Goal: Task Accomplishment & Management: Complete application form

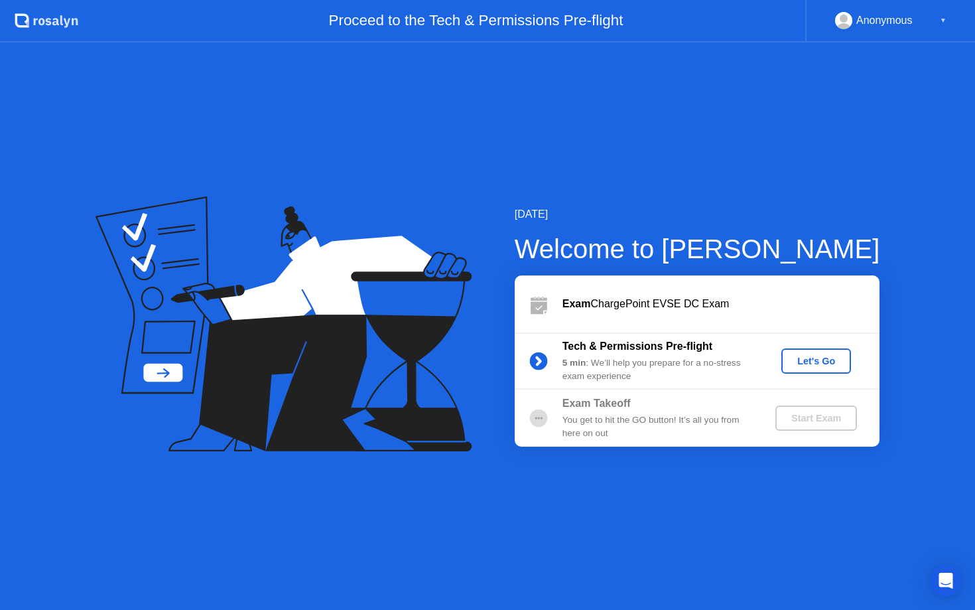
click at [806, 366] on div "Let's Go" at bounding box center [816, 361] width 59 height 11
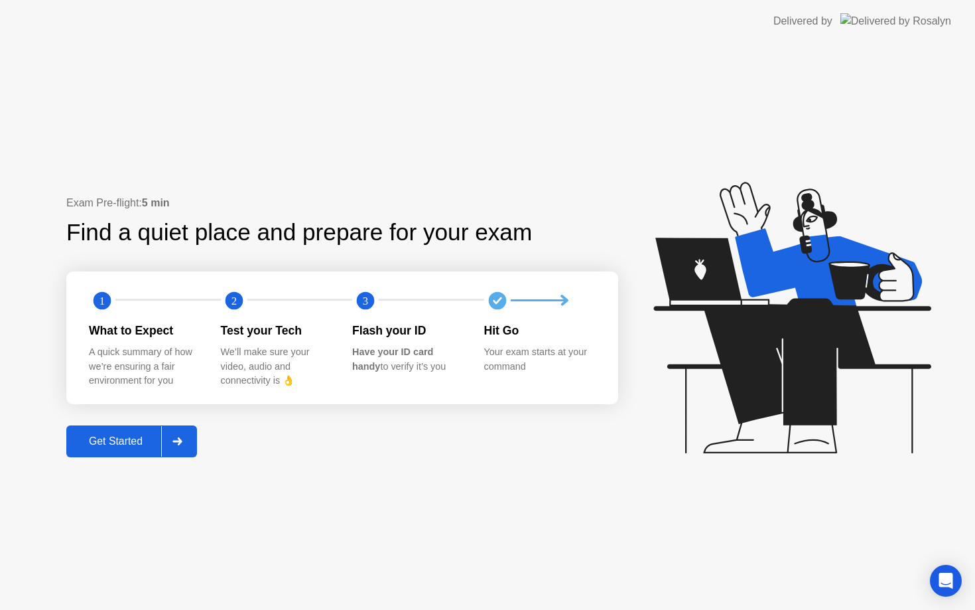
click at [191, 433] on div at bounding box center [177, 441] width 32 height 31
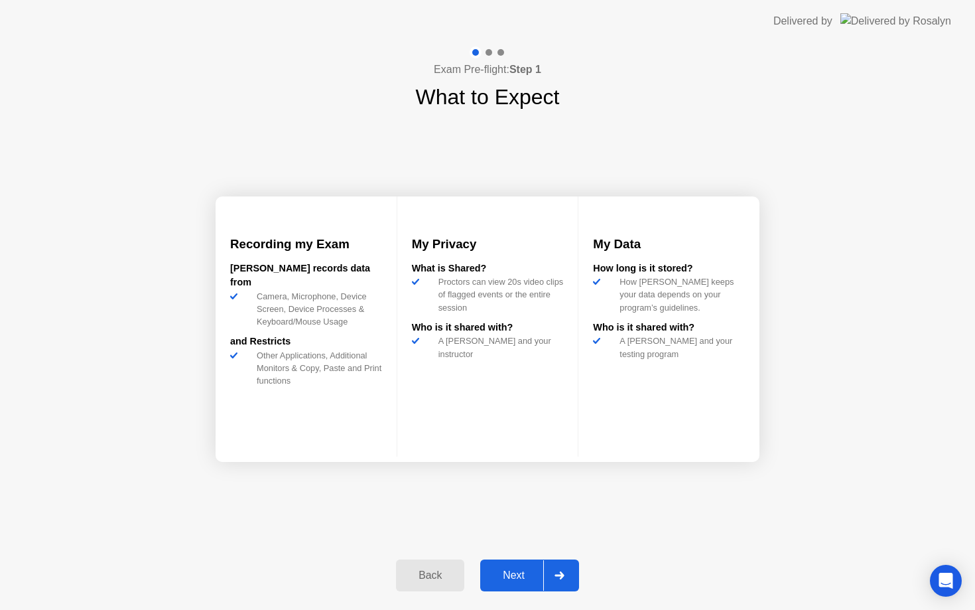
click at [558, 568] on div at bounding box center [559, 575] width 32 height 31
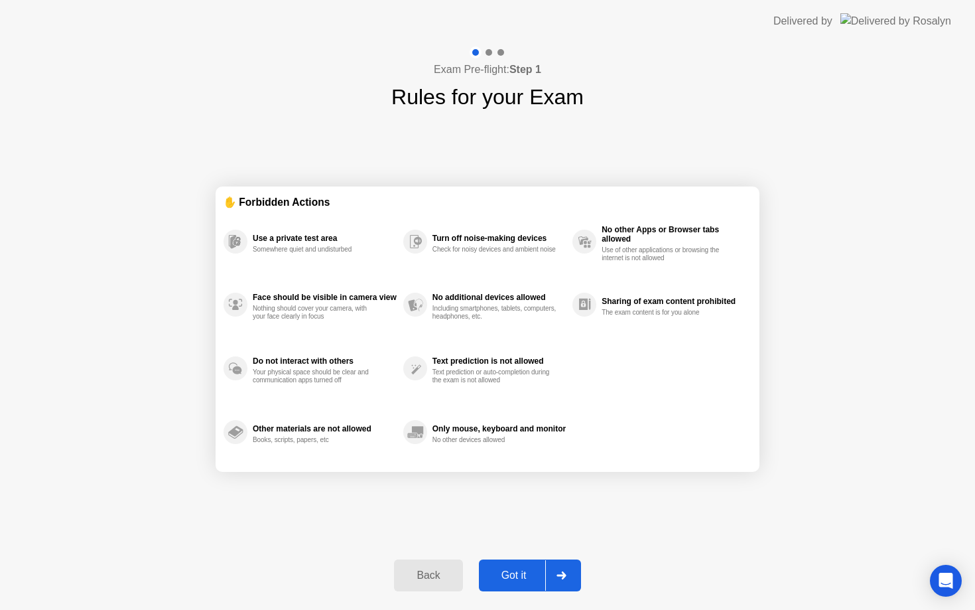
click at [558, 568] on div at bounding box center [561, 575] width 32 height 31
select select "Available cameras"
select select "Available speakers"
select select "Available microphones"
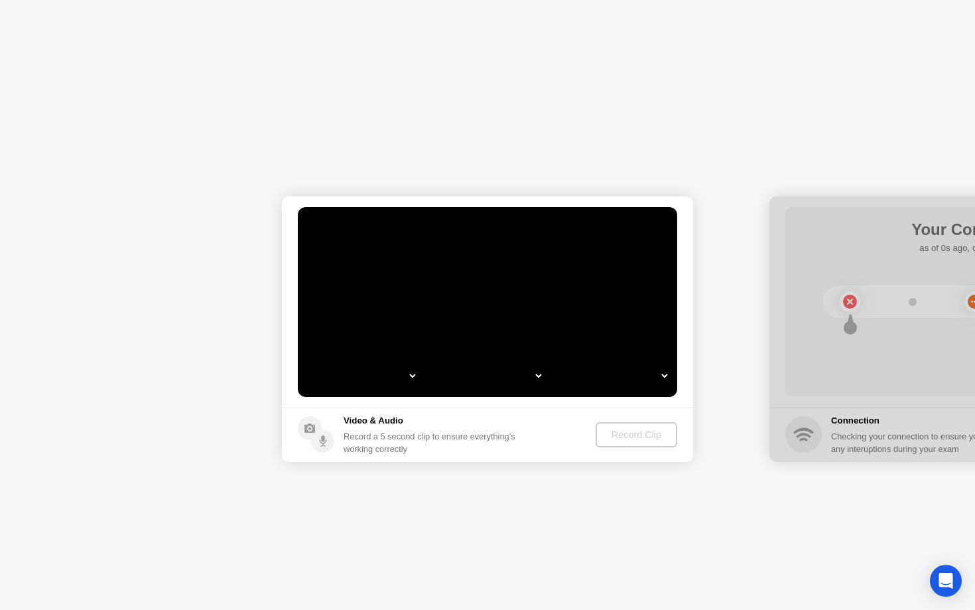
select select "**********"
select select "*******"
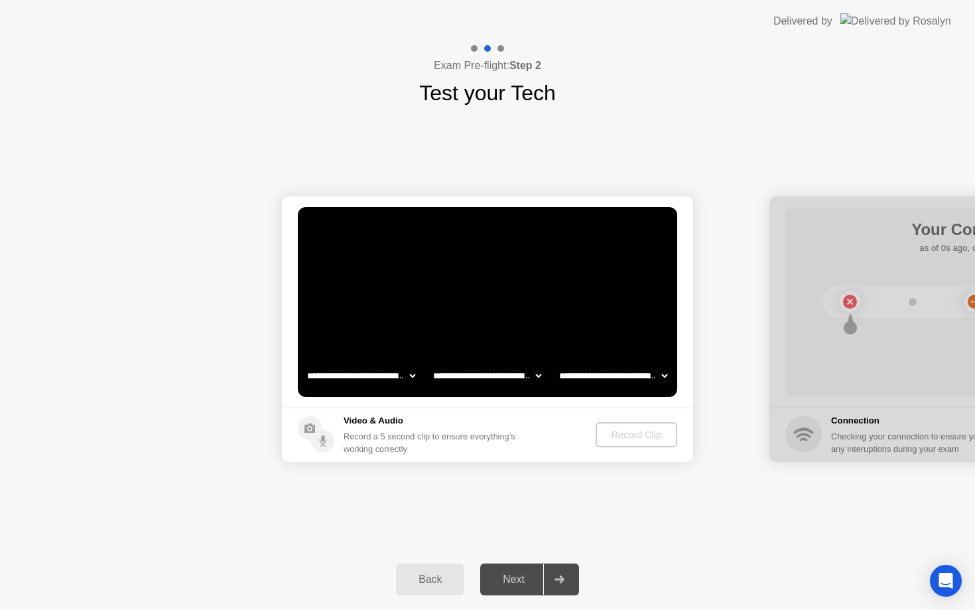
click at [446, 573] on div "Back" at bounding box center [430, 579] width 60 height 12
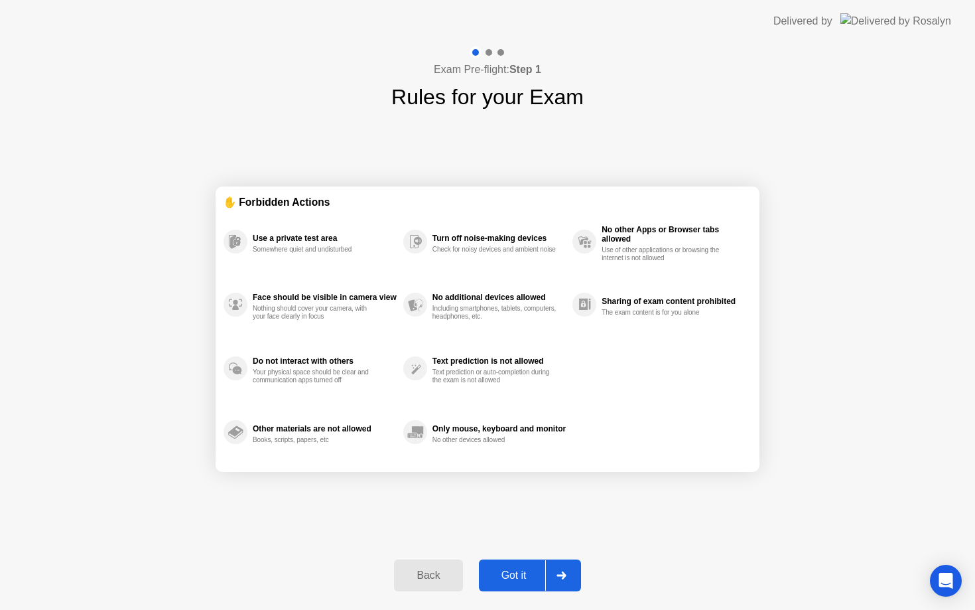
click at [527, 570] on div "Got it" at bounding box center [514, 575] width 62 height 12
select select "**********"
select select "*******"
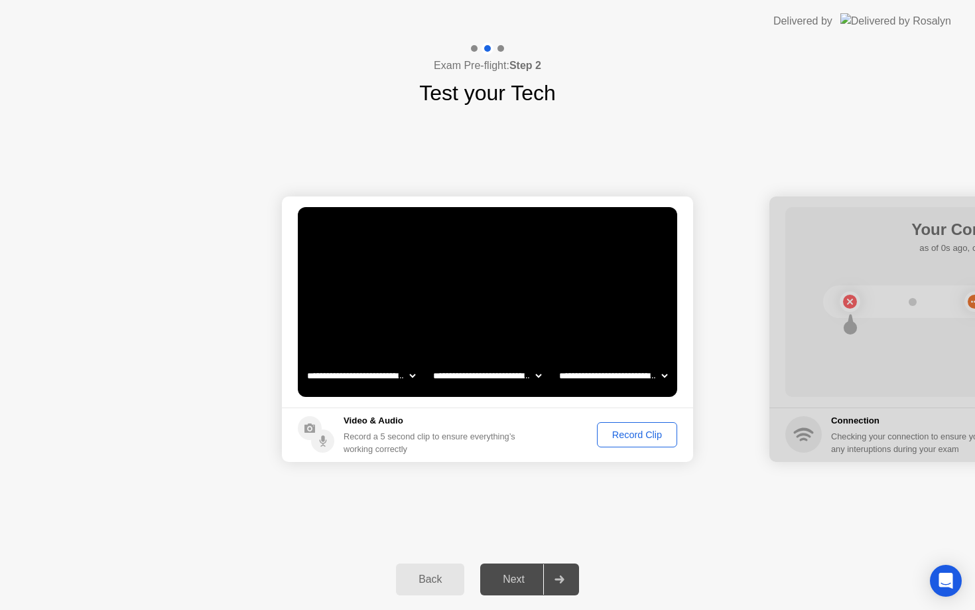
click at [534, 379] on select "**********" at bounding box center [486, 375] width 113 height 27
click at [660, 376] on select "**********" at bounding box center [612, 375] width 113 height 27
click at [612, 433] on div "Record Clip" at bounding box center [637, 434] width 71 height 11
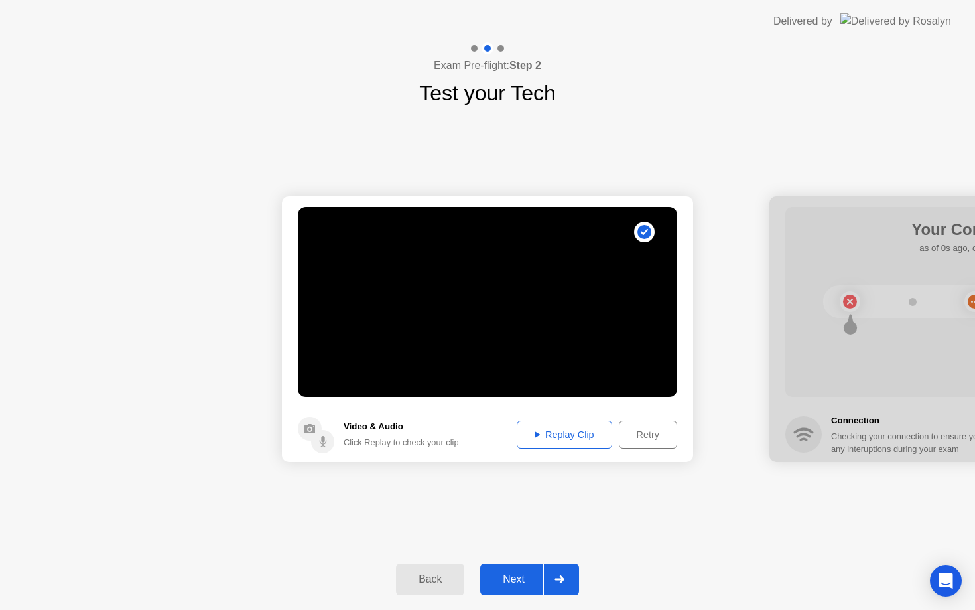
click at [586, 433] on div "Replay Clip" at bounding box center [564, 434] width 86 height 11
click at [553, 576] on div at bounding box center [559, 579] width 32 height 31
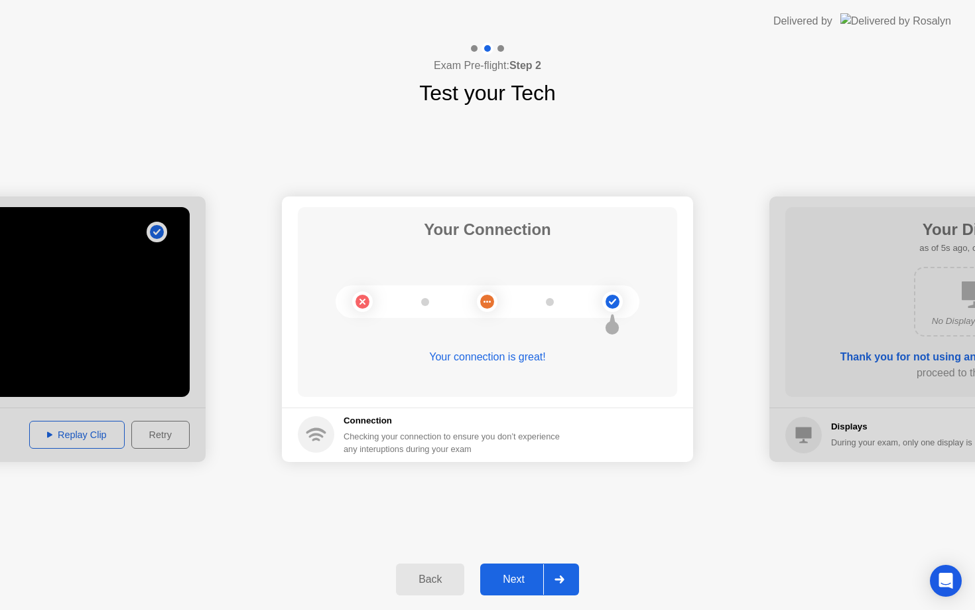
click at [553, 576] on div at bounding box center [559, 579] width 32 height 31
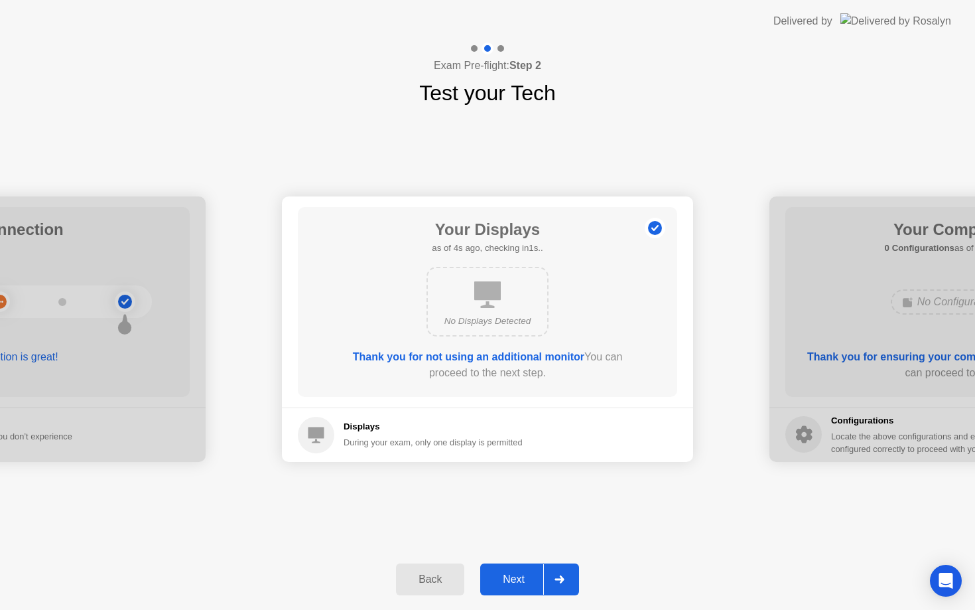
click at [560, 580] on icon at bounding box center [559, 579] width 9 height 8
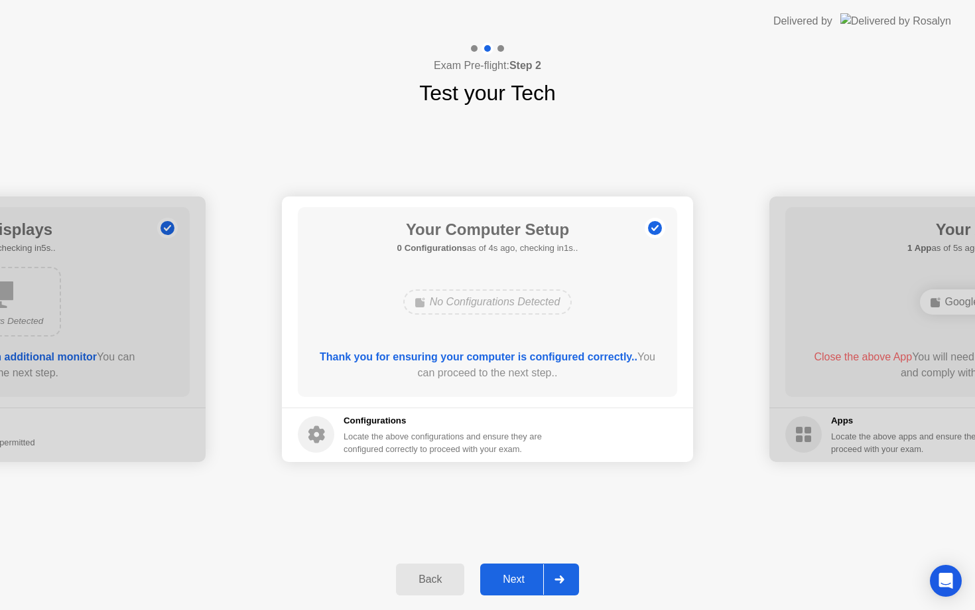
click at [572, 586] on div at bounding box center [559, 579] width 32 height 31
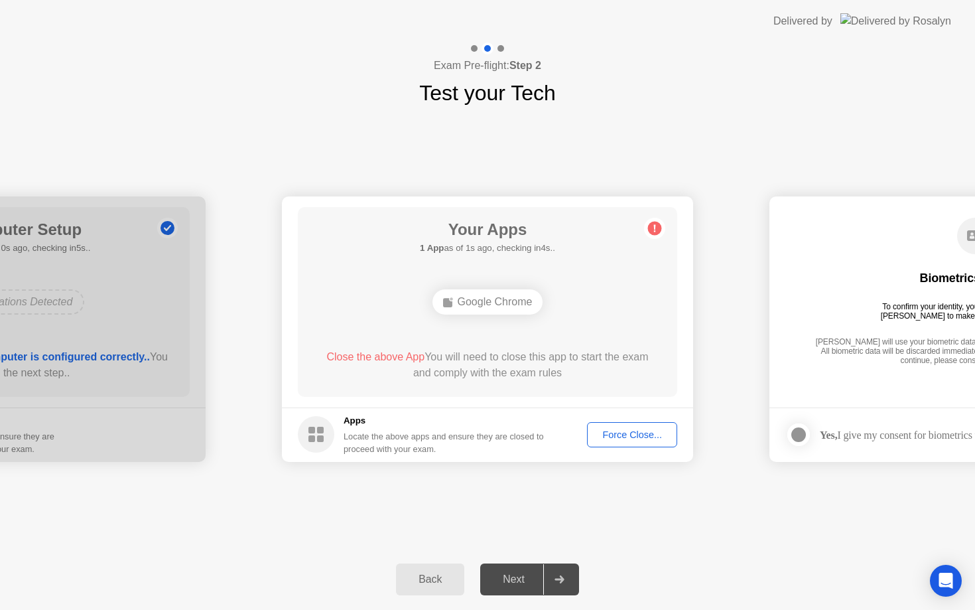
click at [495, 299] on div "Google Chrome" at bounding box center [487, 301] width 111 height 25
click at [621, 433] on div "Force Close..." at bounding box center [632, 434] width 81 height 11
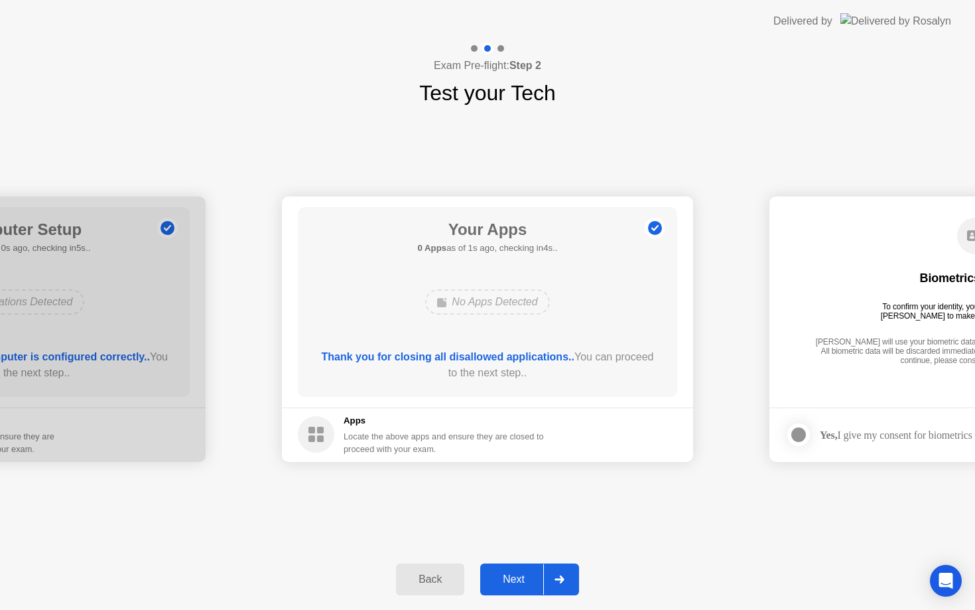
click at [553, 572] on div at bounding box center [559, 579] width 32 height 31
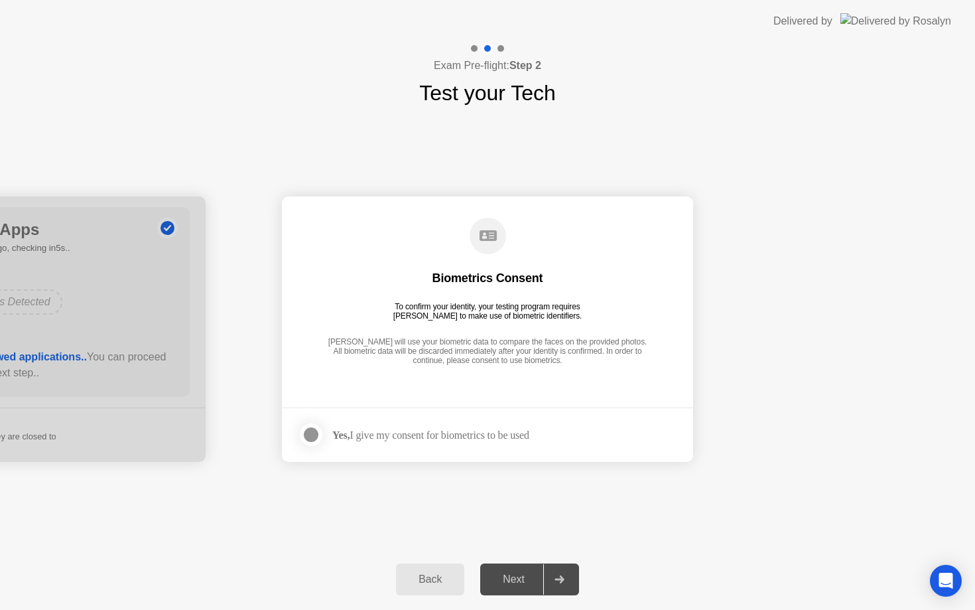
click at [553, 572] on div at bounding box center [559, 579] width 32 height 31
click at [318, 448] on footer "Yes, I give my consent for biometrics to be used" at bounding box center [487, 434] width 411 height 54
click at [315, 439] on div at bounding box center [311, 434] width 16 height 16
click at [543, 576] on div "Next" at bounding box center [513, 579] width 59 height 12
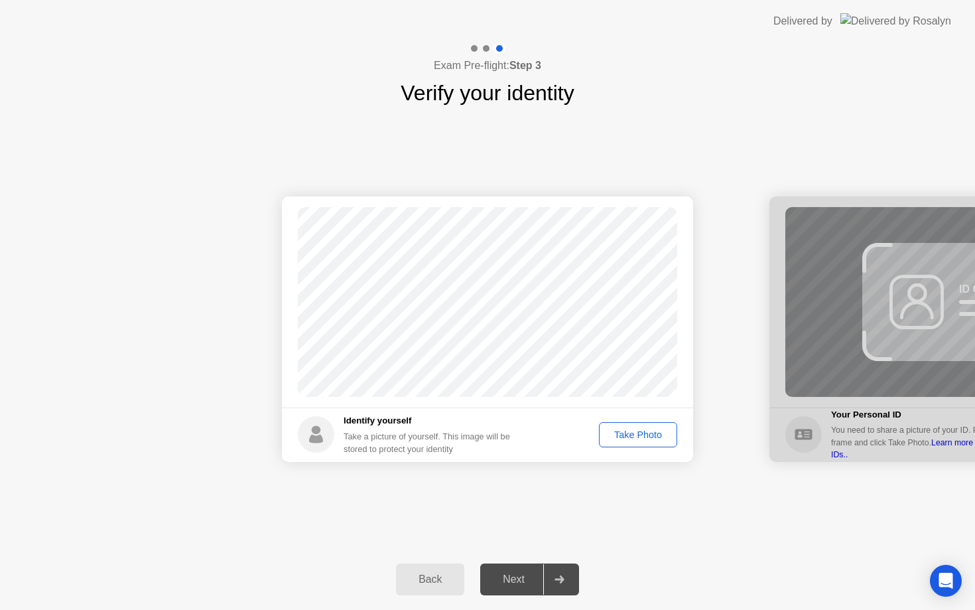
click at [617, 435] on div "Take Photo" at bounding box center [638, 434] width 69 height 11
click at [524, 568] on button "Next" at bounding box center [529, 579] width 99 height 32
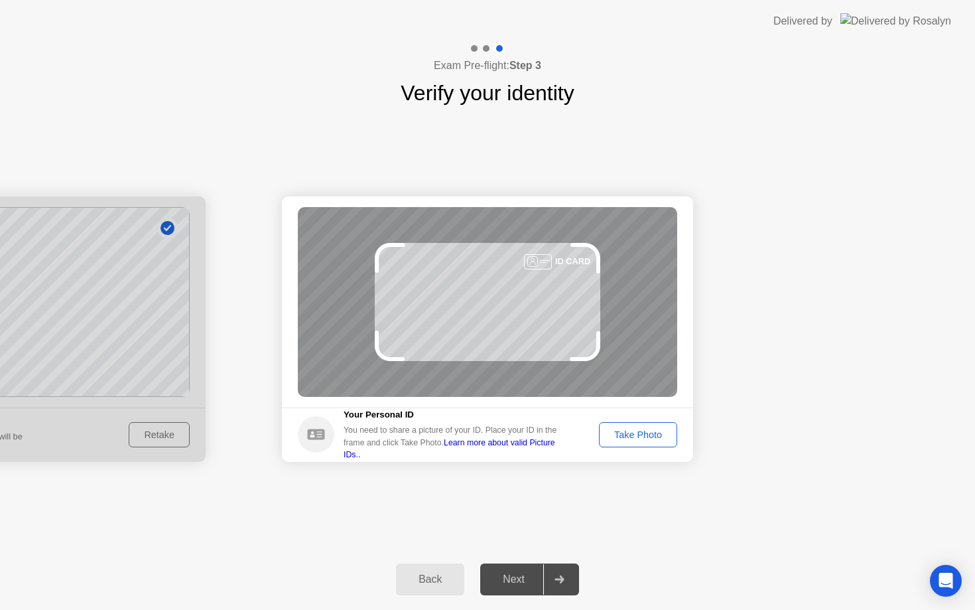
click at [624, 440] on div "Take Photo" at bounding box center [638, 434] width 69 height 11
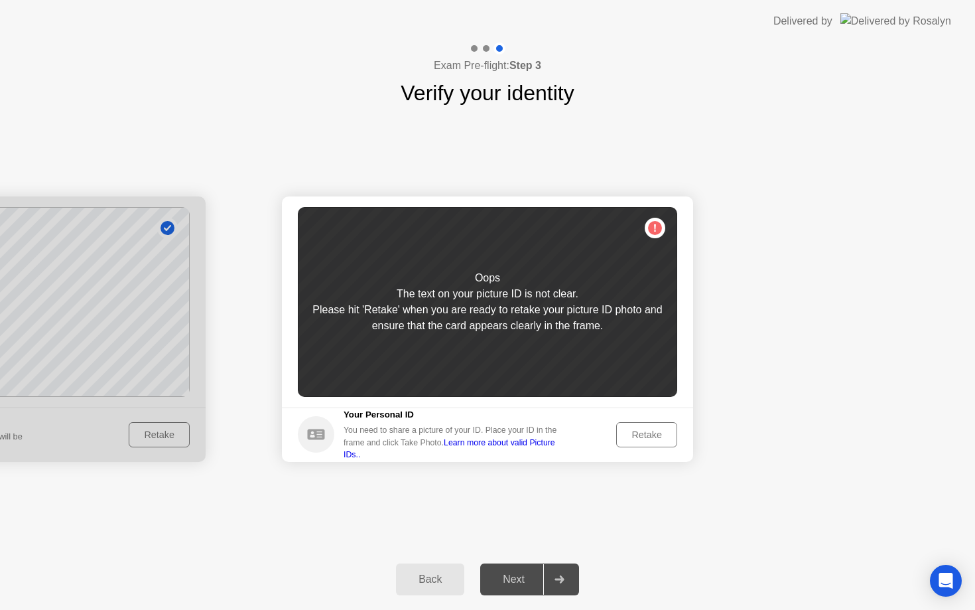
click at [632, 437] on div "Retake" at bounding box center [647, 434] width 52 height 11
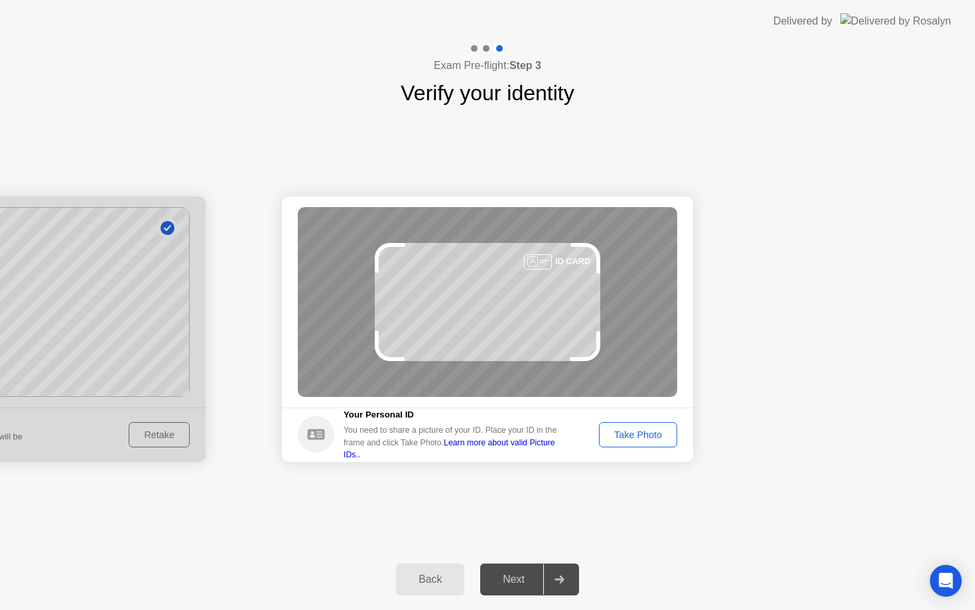
click at [632, 437] on div "Take Photo" at bounding box center [638, 434] width 69 height 11
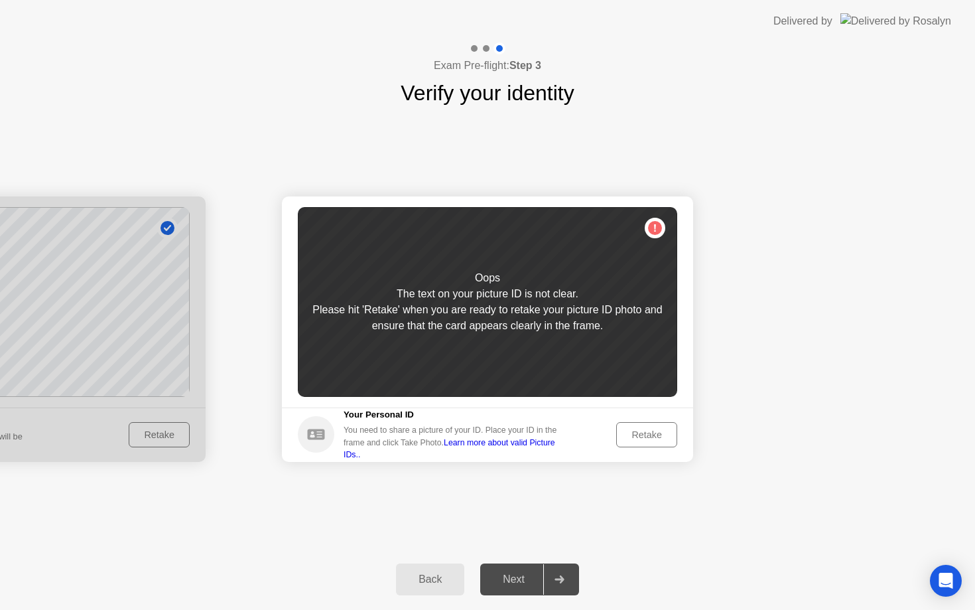
click at [632, 437] on div "Retake" at bounding box center [647, 434] width 52 height 11
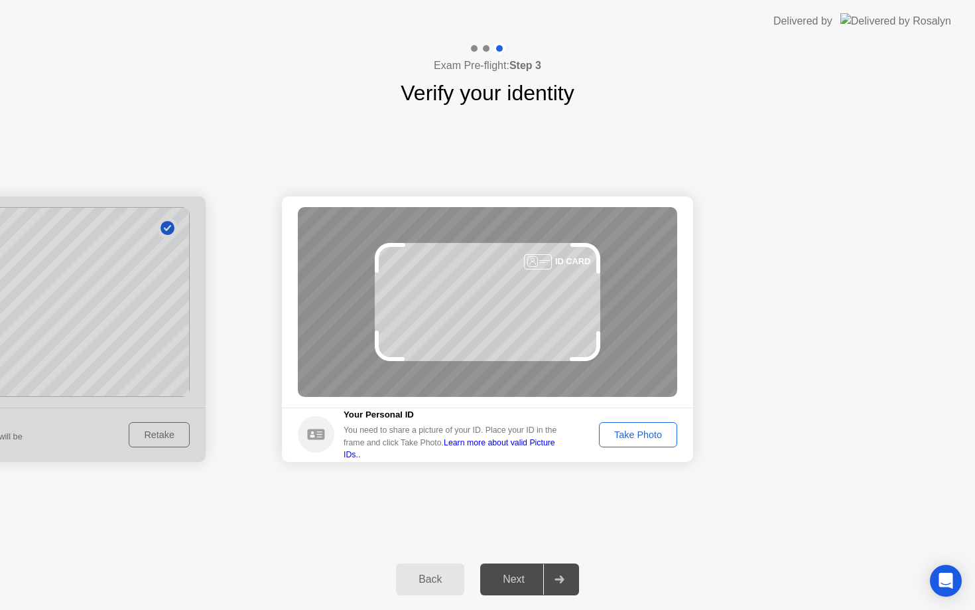
click at [632, 437] on div "Take Photo" at bounding box center [638, 434] width 69 height 11
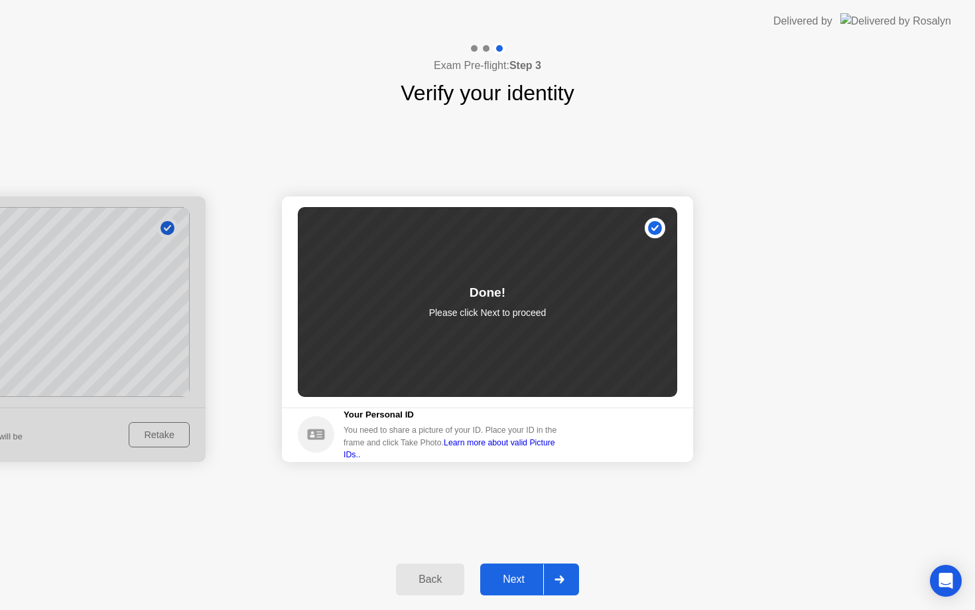
click at [556, 581] on icon at bounding box center [560, 579] width 10 height 8
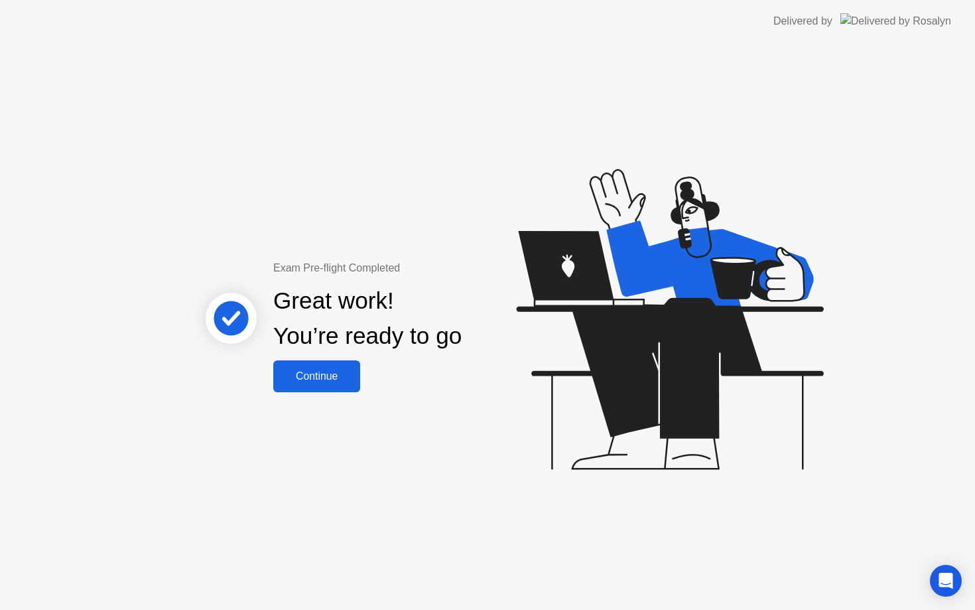
click at [337, 375] on div "Continue" at bounding box center [316, 376] width 79 height 12
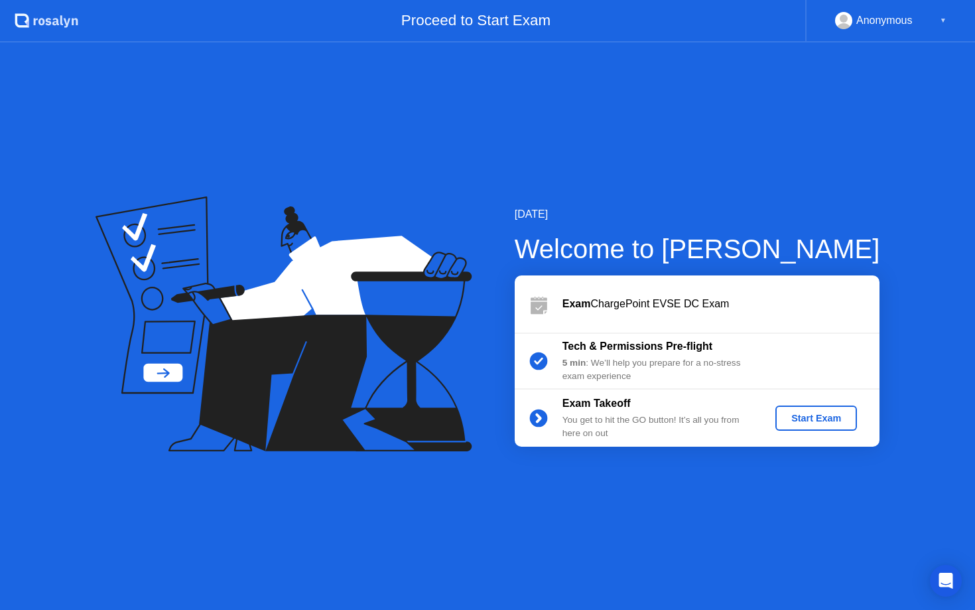
click at [814, 418] on div "Start Exam" at bounding box center [816, 418] width 71 height 11
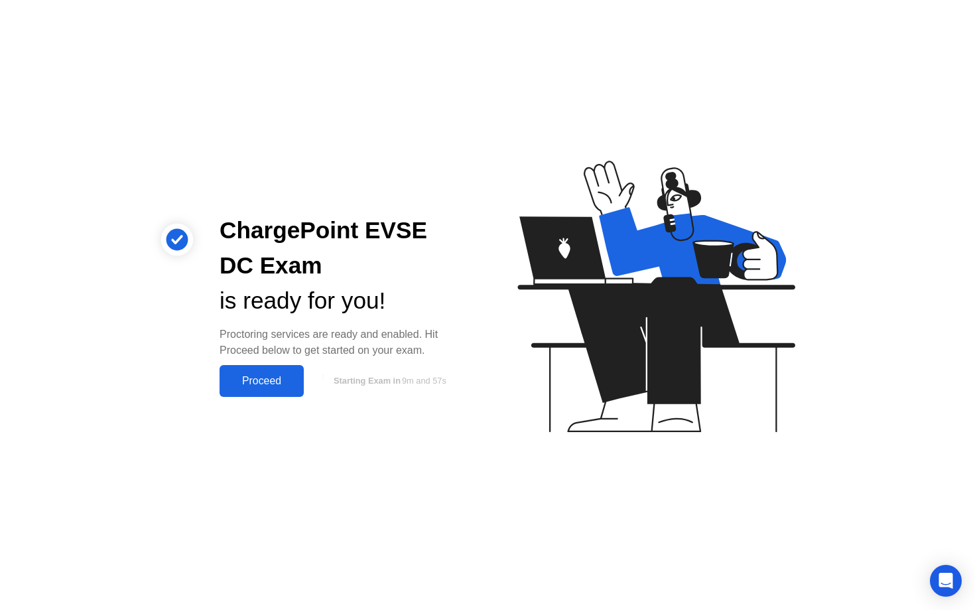
click at [277, 380] on div "Proceed" at bounding box center [262, 381] width 76 height 12
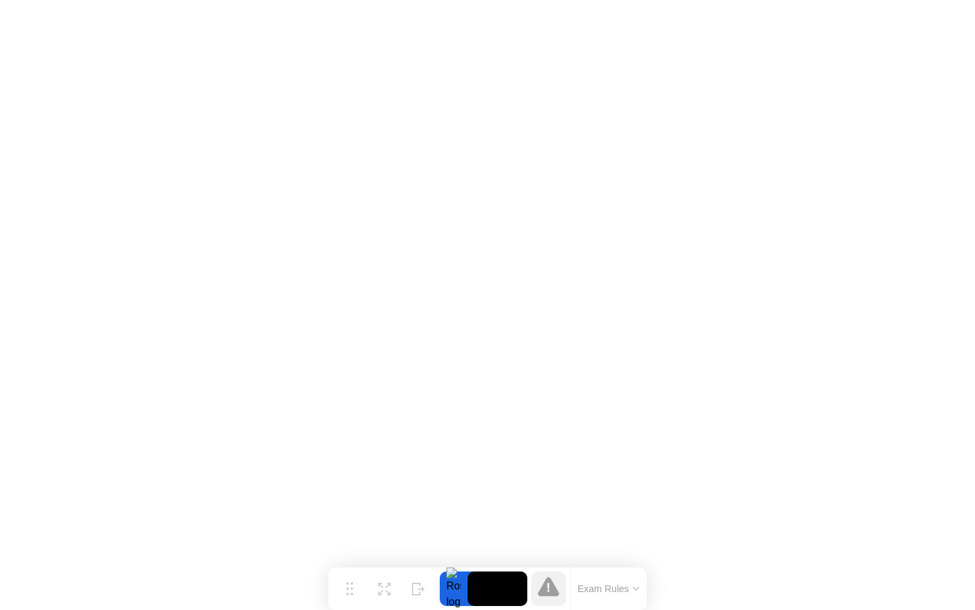
click at [637, 588] on icon at bounding box center [635, 588] width 5 height 3
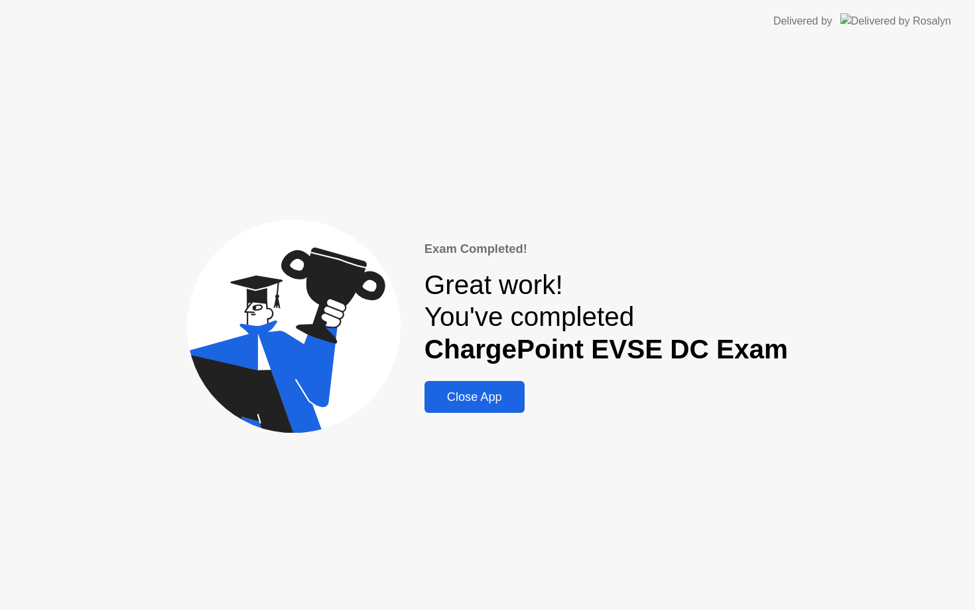
click at [502, 392] on div "Close App" at bounding box center [474, 397] width 92 height 14
